Goal: Information Seeking & Learning: Learn about a topic

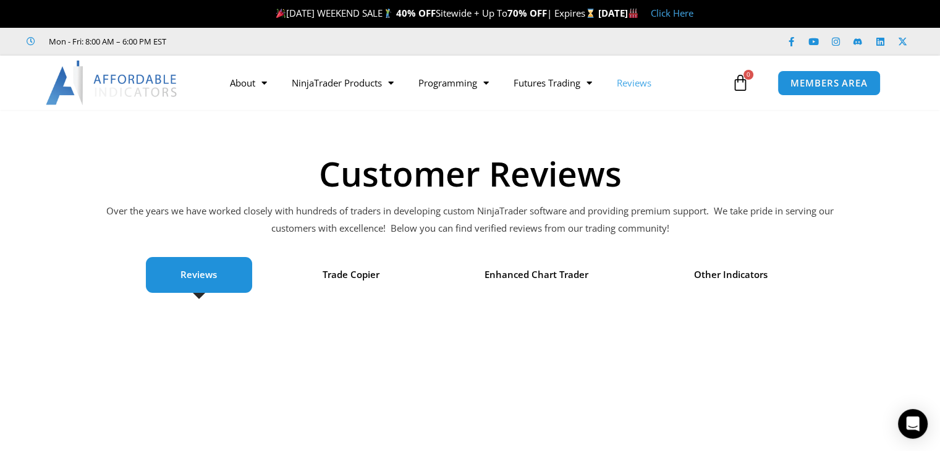
click at [221, 274] on li "Reviews" at bounding box center [199, 275] width 107 height 36
click at [565, 127] on link "Prop Firms" at bounding box center [547, 130] width 93 height 22
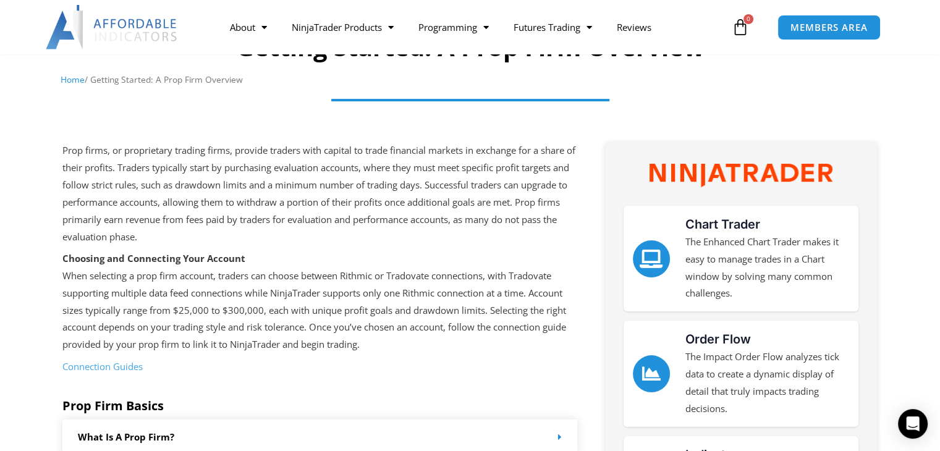
scroll to position [247, 0]
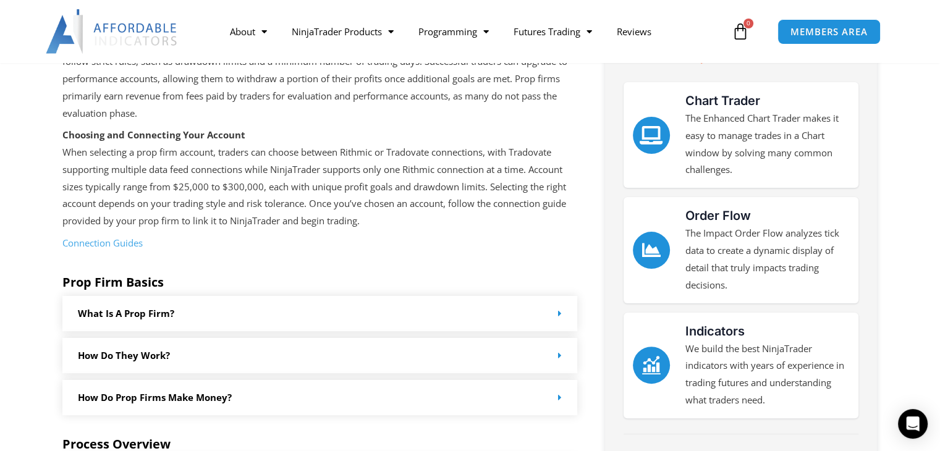
click at [558, 317] on icon at bounding box center [560, 313] width 4 height 9
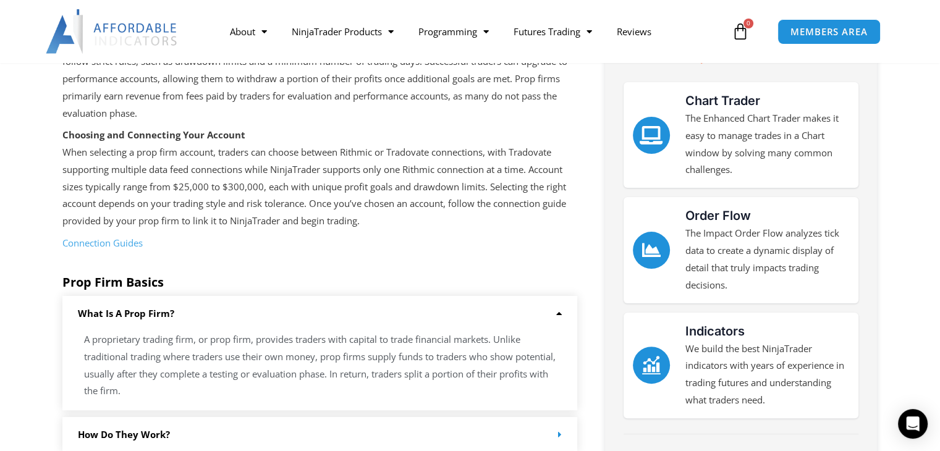
click at [558, 317] on icon at bounding box center [556, 313] width 9 height 9
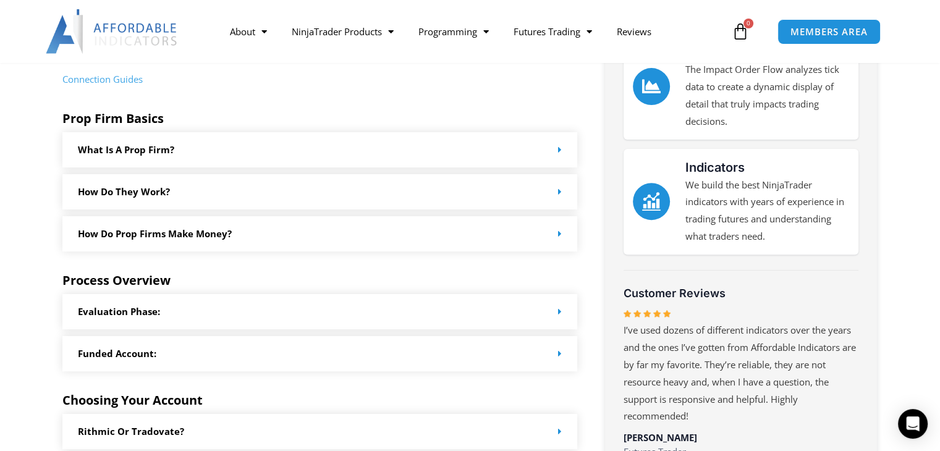
scroll to position [433, 0]
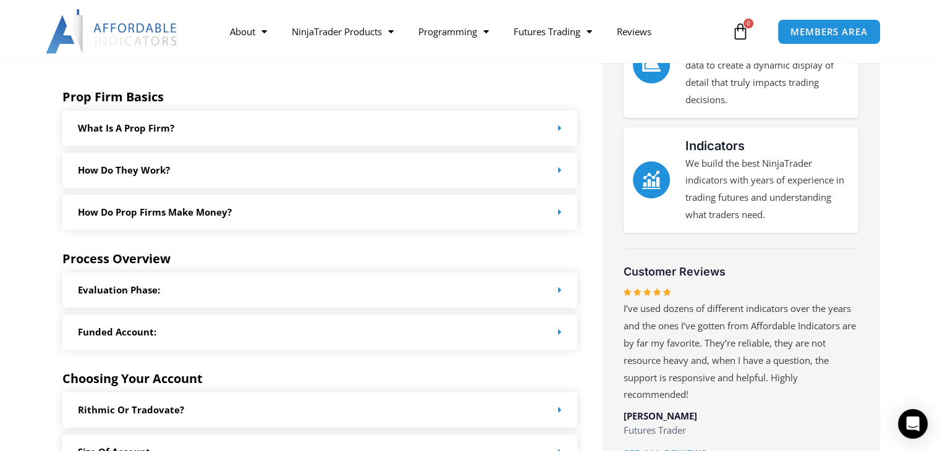
click at [559, 290] on icon at bounding box center [560, 289] width 4 height 9
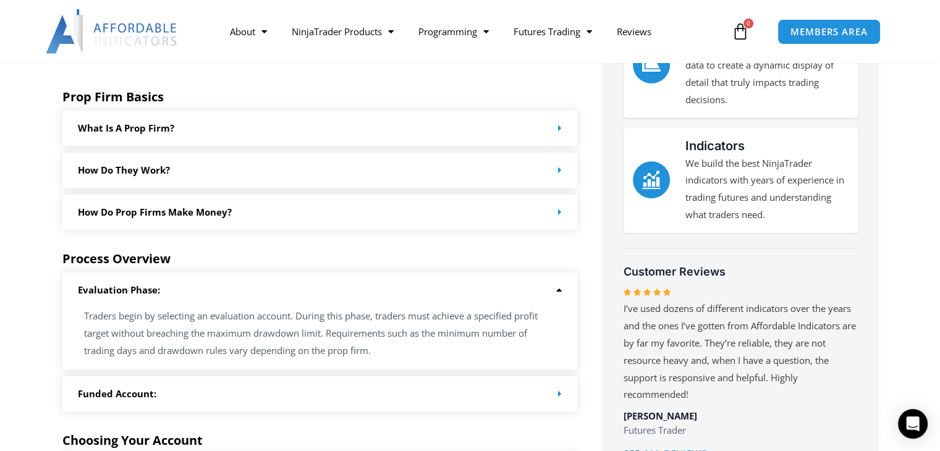
click at [559, 290] on icon at bounding box center [556, 289] width 9 height 9
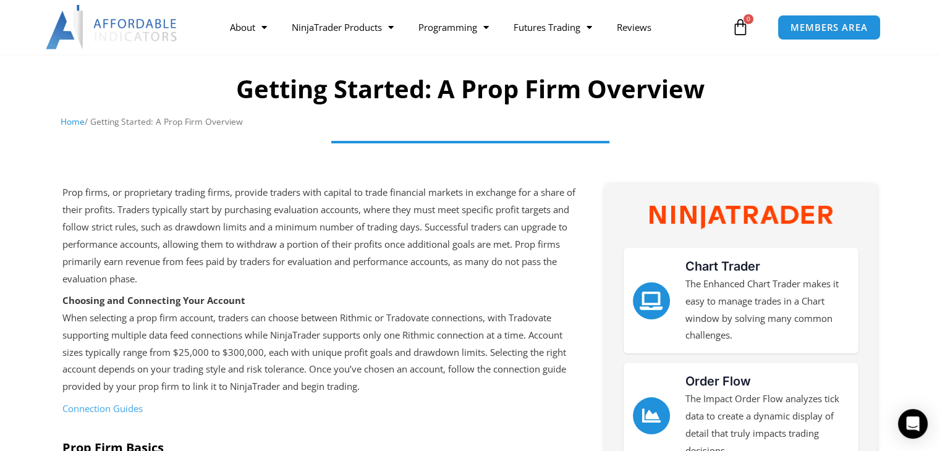
scroll to position [0, 0]
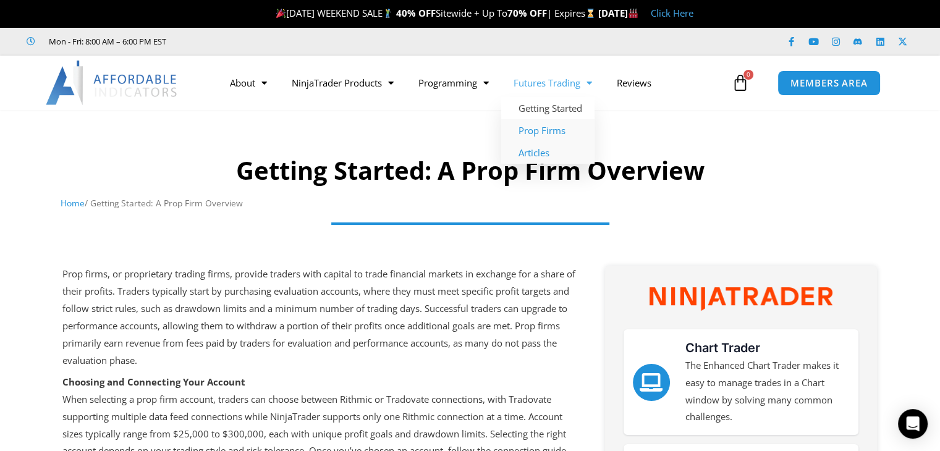
click at [557, 151] on link "Articles" at bounding box center [547, 152] width 93 height 22
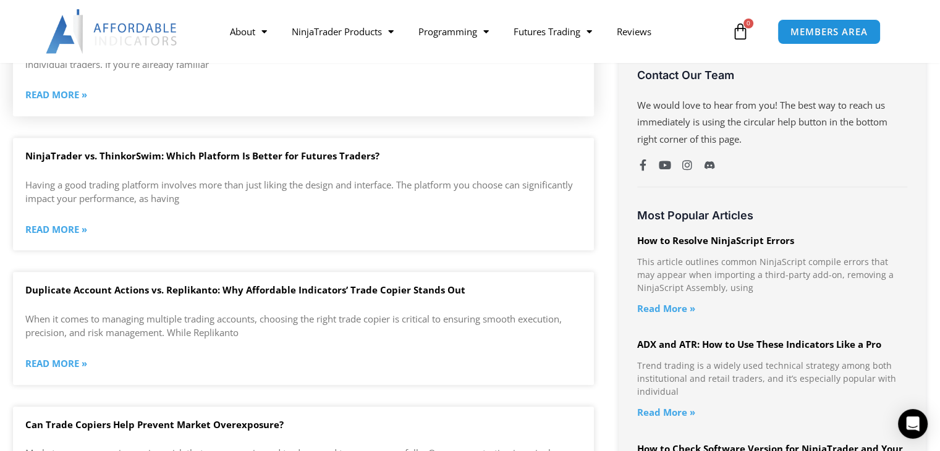
scroll to position [865, 0]
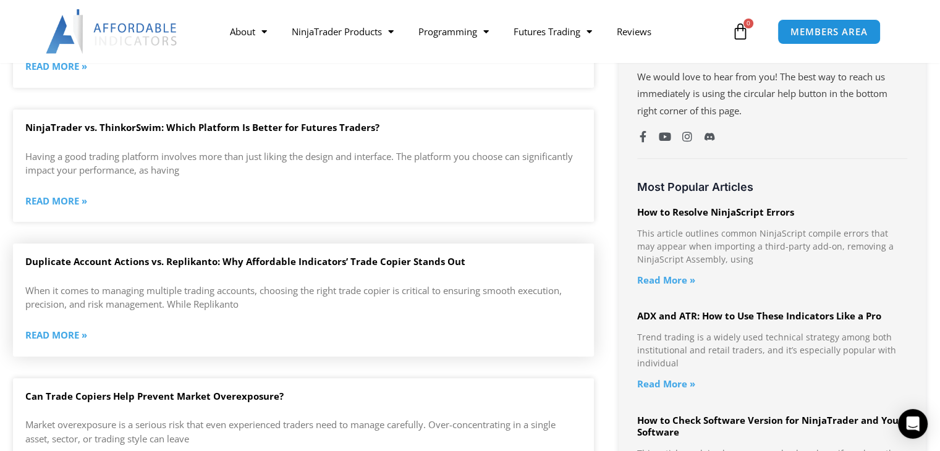
click at [64, 333] on link "Read More »" at bounding box center [56, 335] width 62 height 17
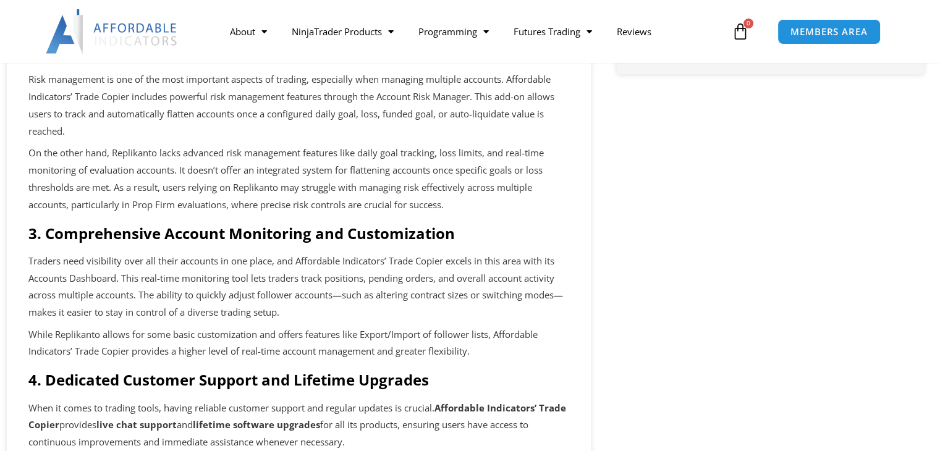
scroll to position [741, 0]
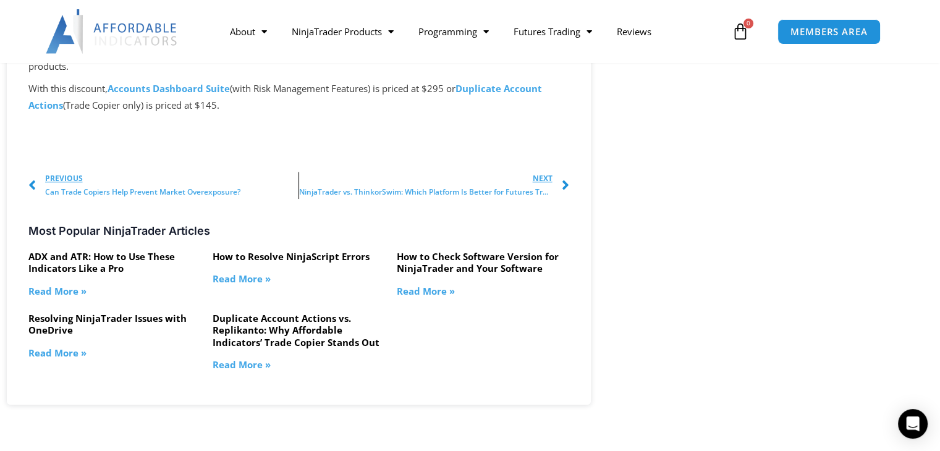
drag, startPoint x: 0, startPoint y: 0, endPoint x: 264, endPoint y: 234, distance: 353.2
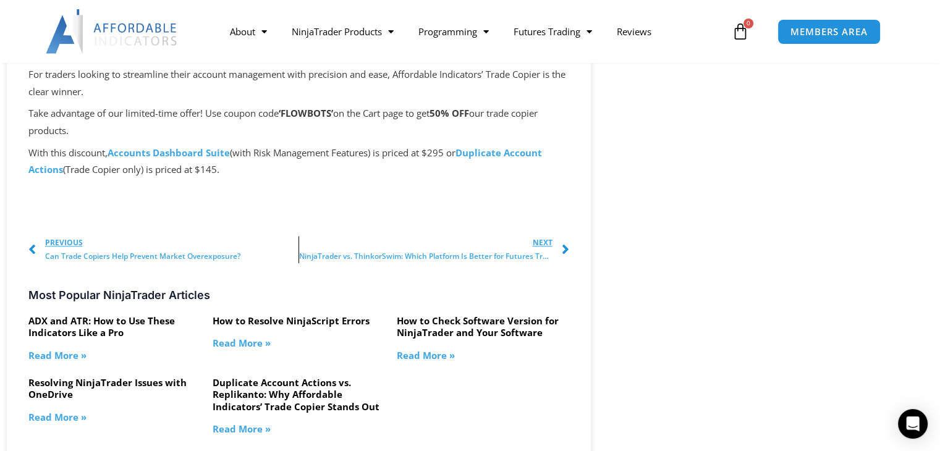
scroll to position [1112, 0]
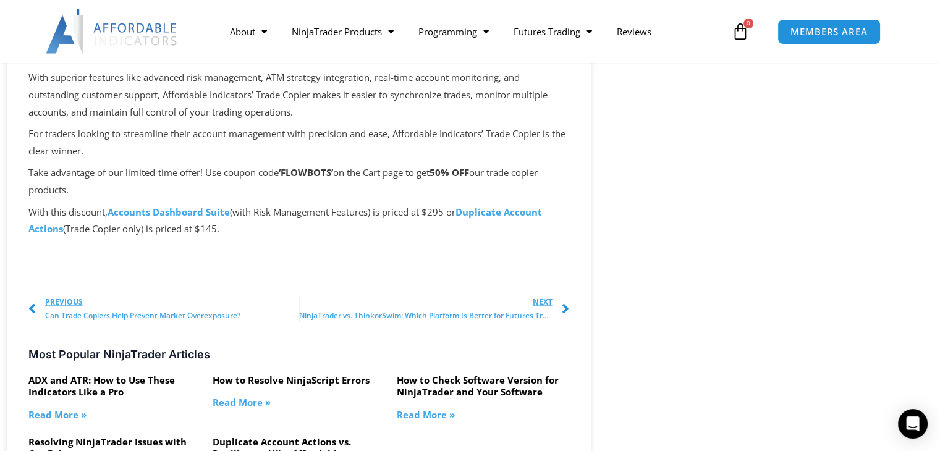
drag, startPoint x: 264, startPoint y: 234, endPoint x: 380, endPoint y: 304, distance: 135.0
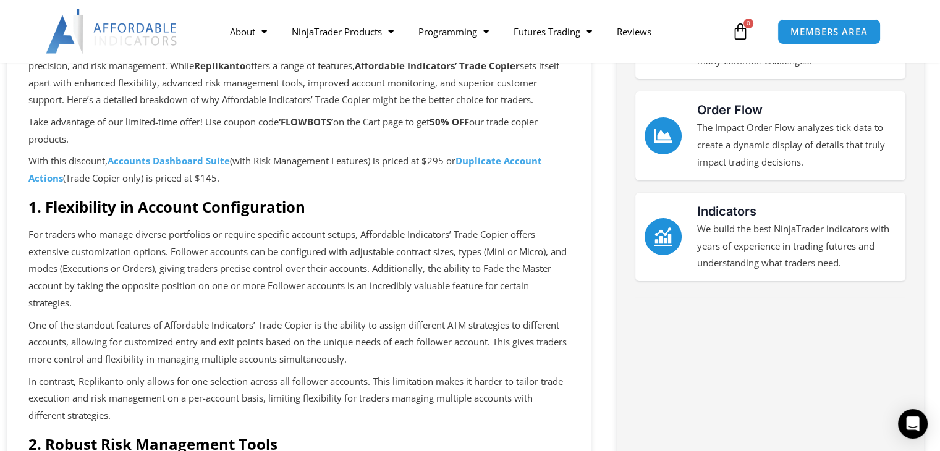
scroll to position [247, 0]
